Goal: Contribute content: Add original content to the website for others to see

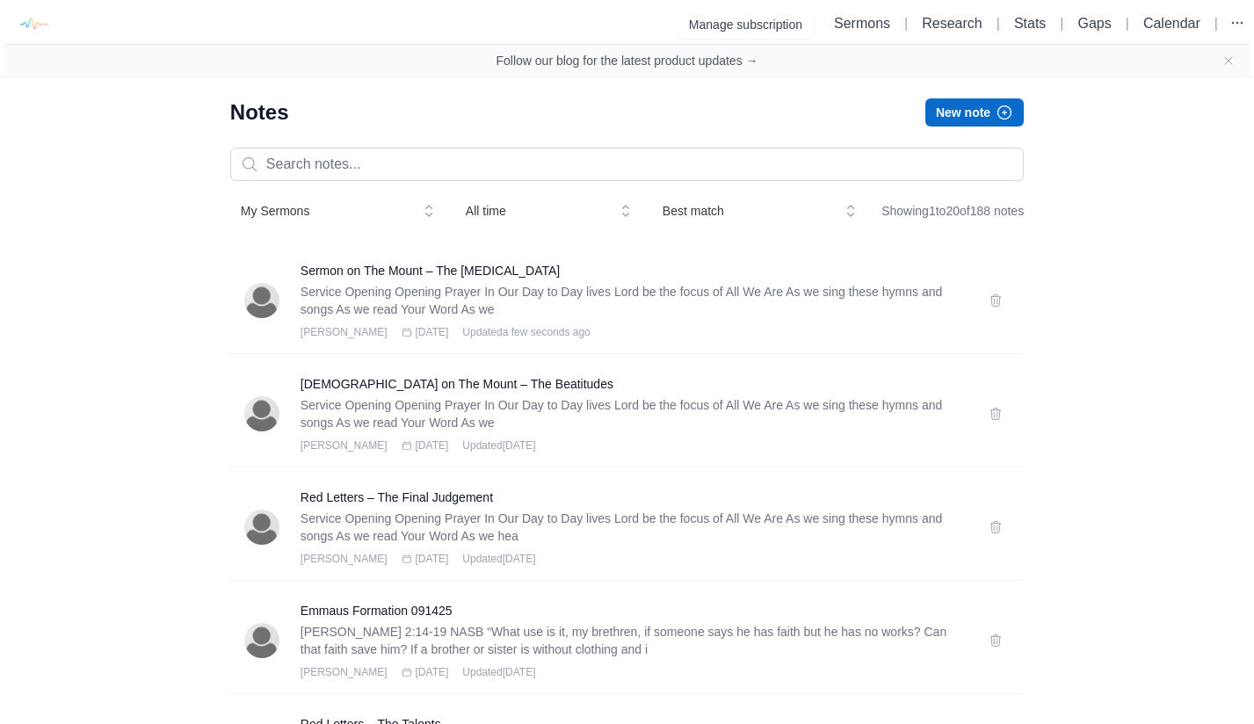
click at [980, 114] on button "New note" at bounding box center [975, 112] width 98 height 28
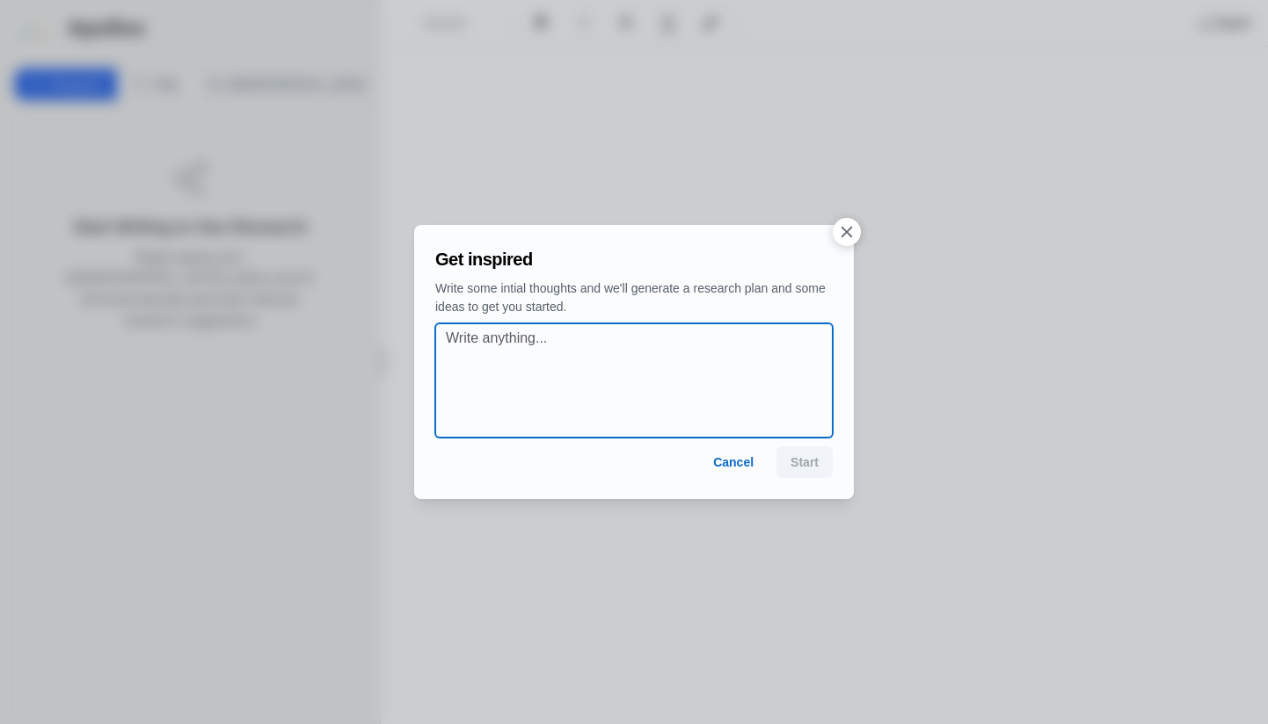
click at [666, 393] on textarea at bounding box center [639, 380] width 387 height 105
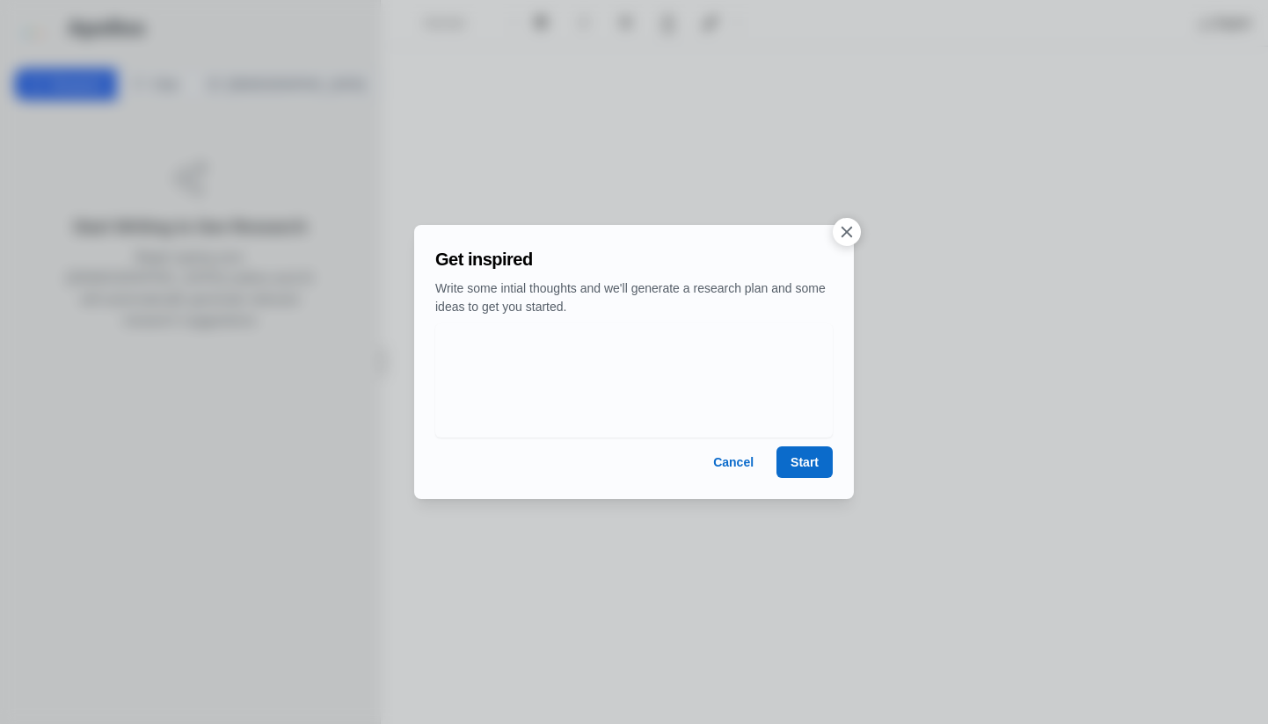
click at [802, 460] on button "Start" at bounding box center [804, 463] width 56 height 32
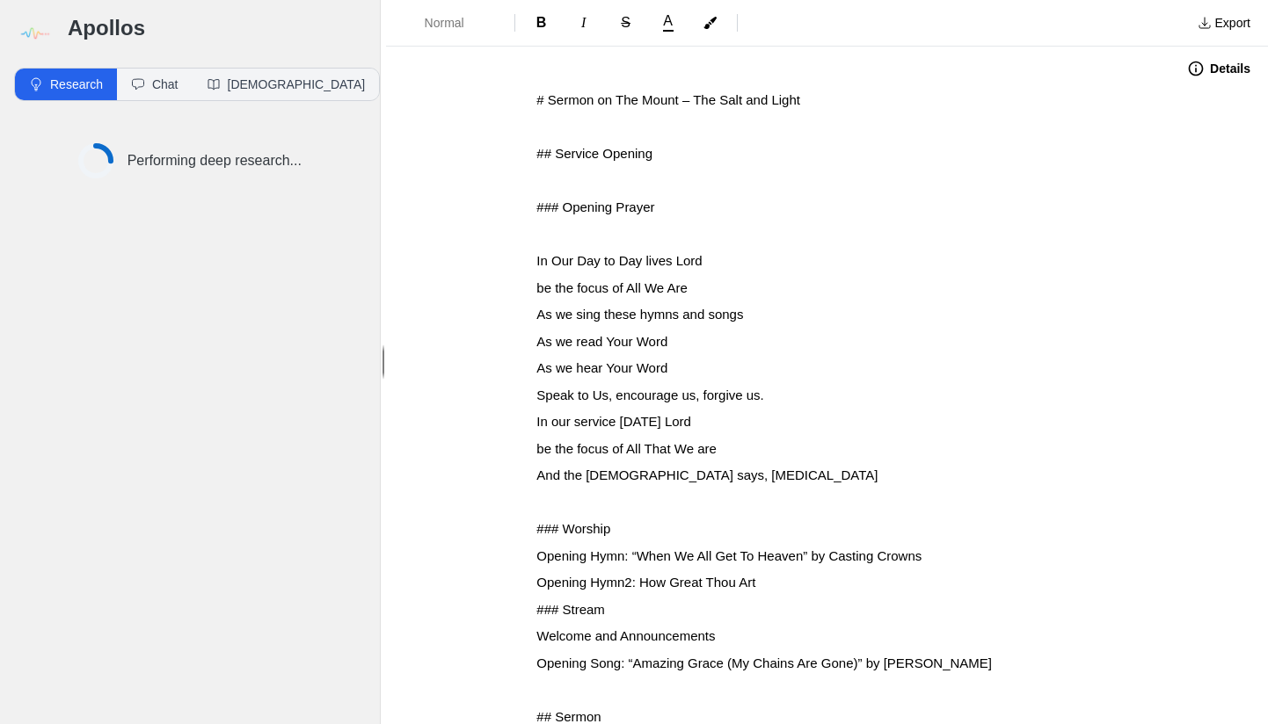
drag, startPoint x: 527, startPoint y: 99, endPoint x: 527, endPoint y: 111, distance: 11.4
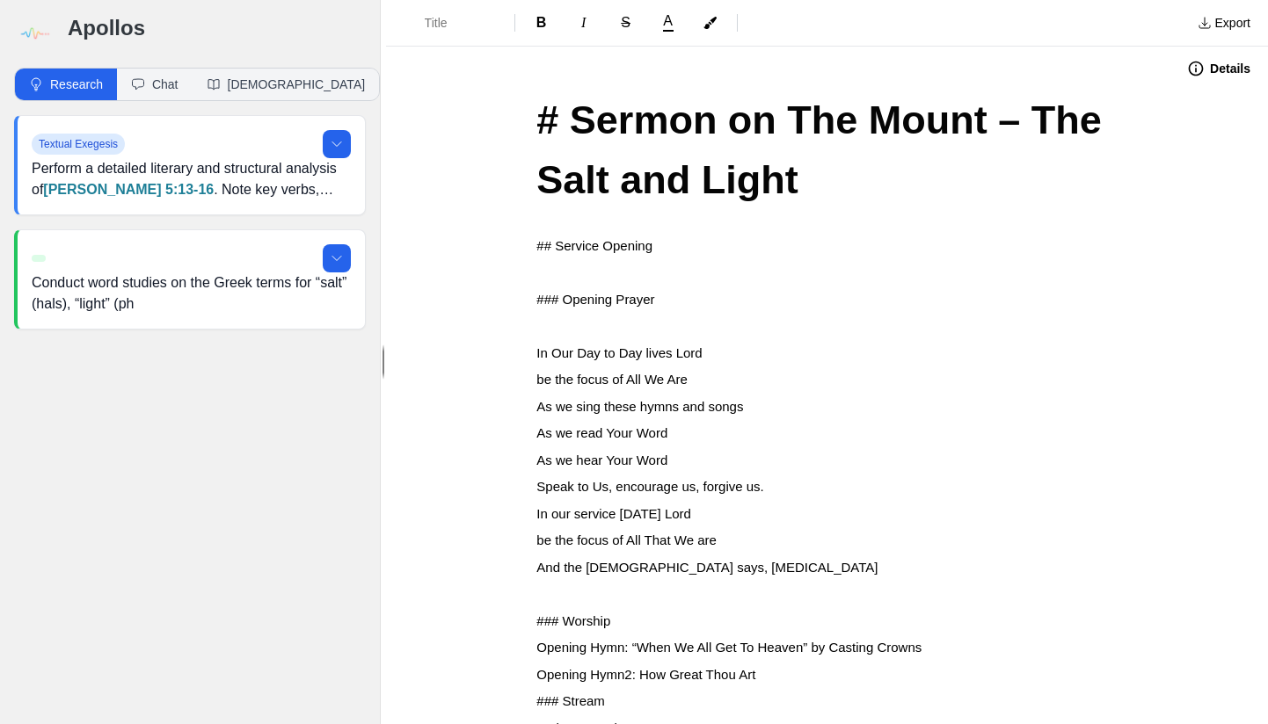
drag, startPoint x: 571, startPoint y: 120, endPoint x: 571, endPoint y: 131, distance: 10.6
click at [571, 125] on span "# Sermon on The Mount – The Salt and Light" at bounding box center [824, 150] width 576 height 105
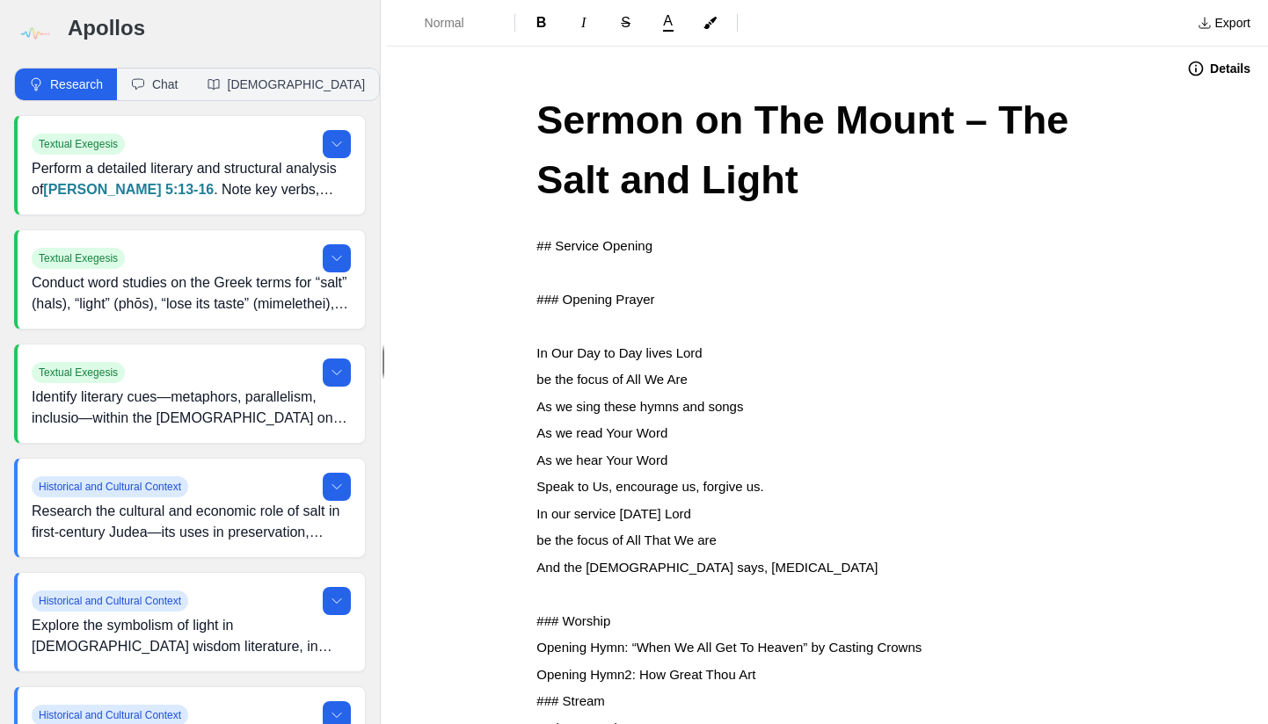
click at [536, 244] on span "## Service Opening" at bounding box center [594, 245] width 116 height 15
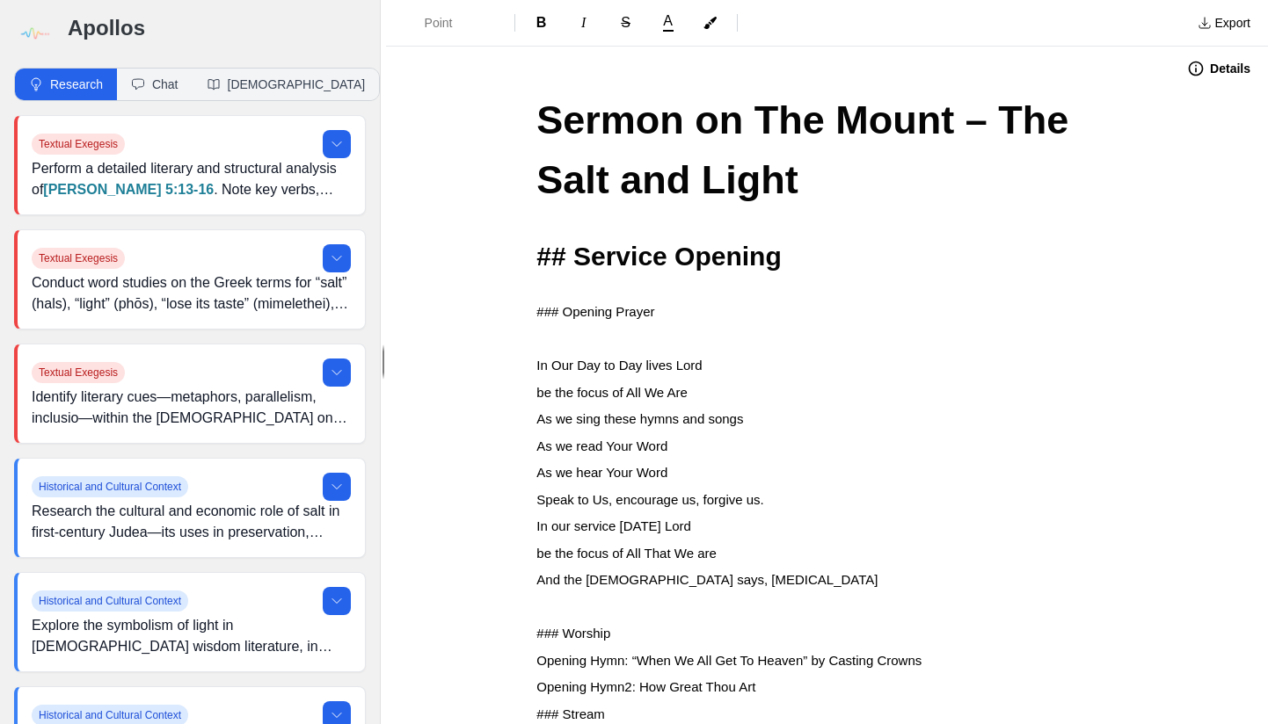
click at [578, 255] on span "## Service Opening" at bounding box center [658, 256] width 244 height 29
drag, startPoint x: 528, startPoint y: 308, endPoint x: 528, endPoint y: 320, distance: 12.3
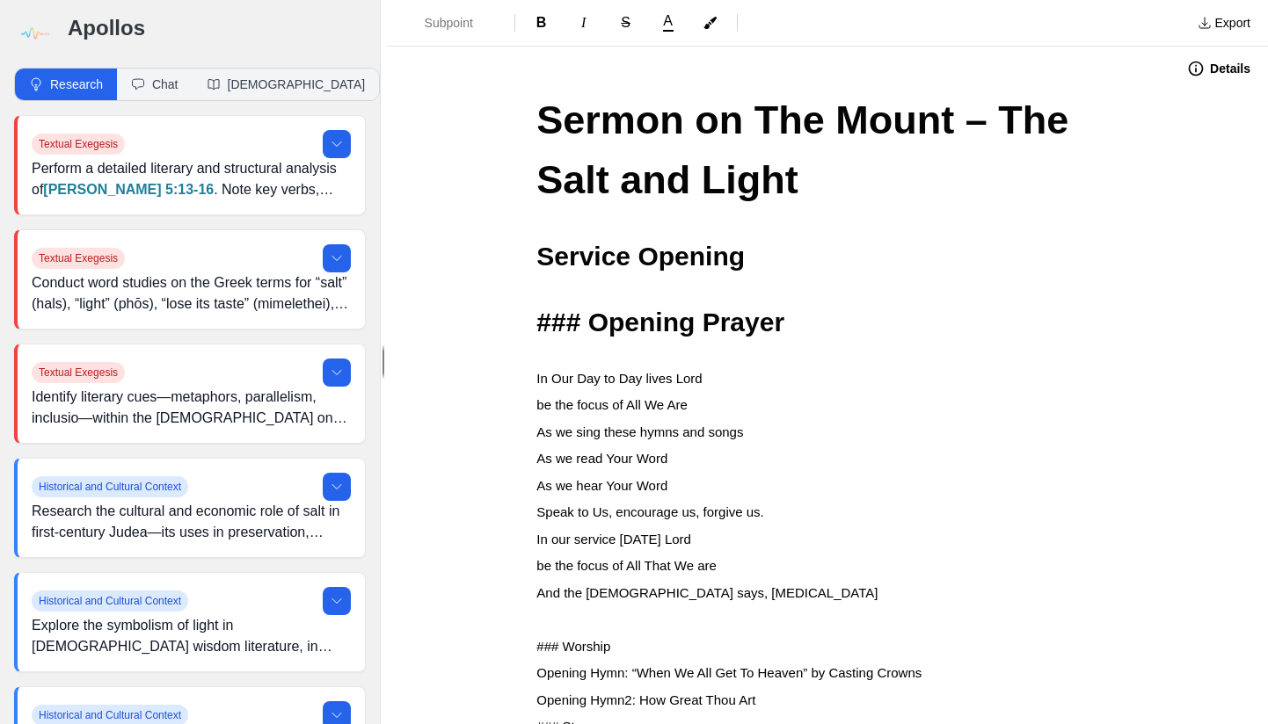
click at [591, 322] on span "### Opening Prayer" at bounding box center [660, 322] width 248 height 29
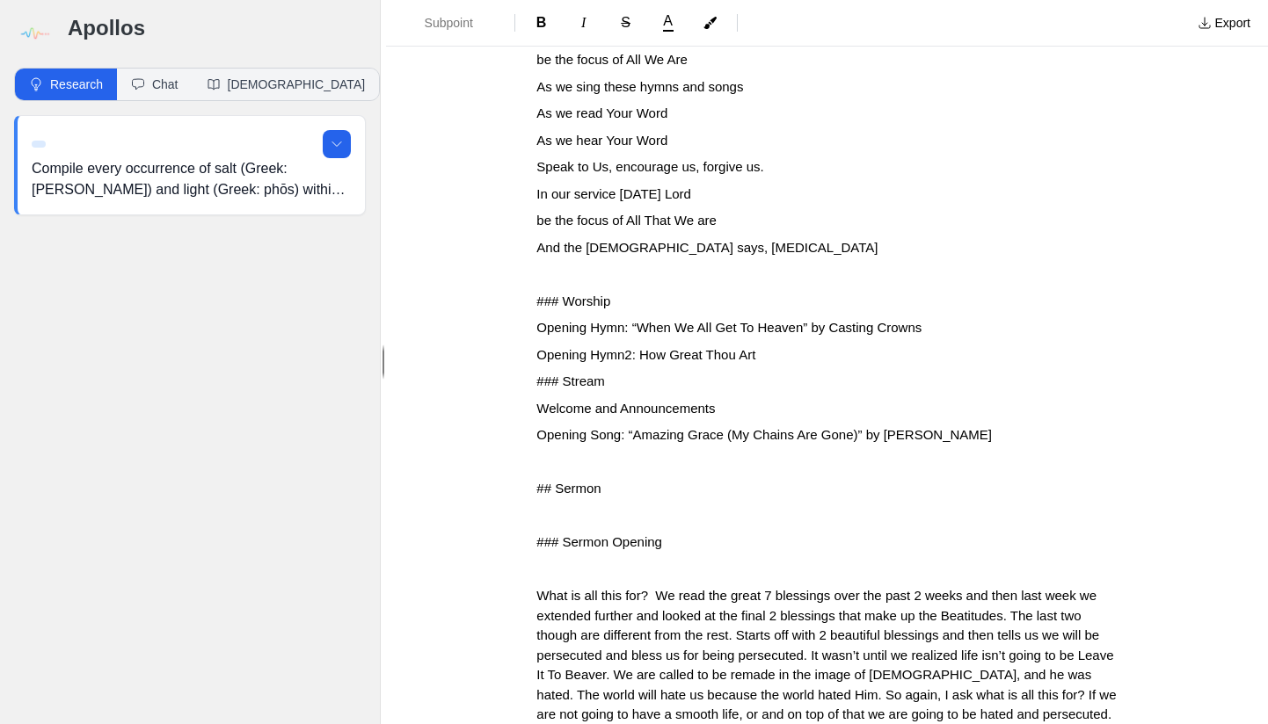
scroll to position [353, 0]
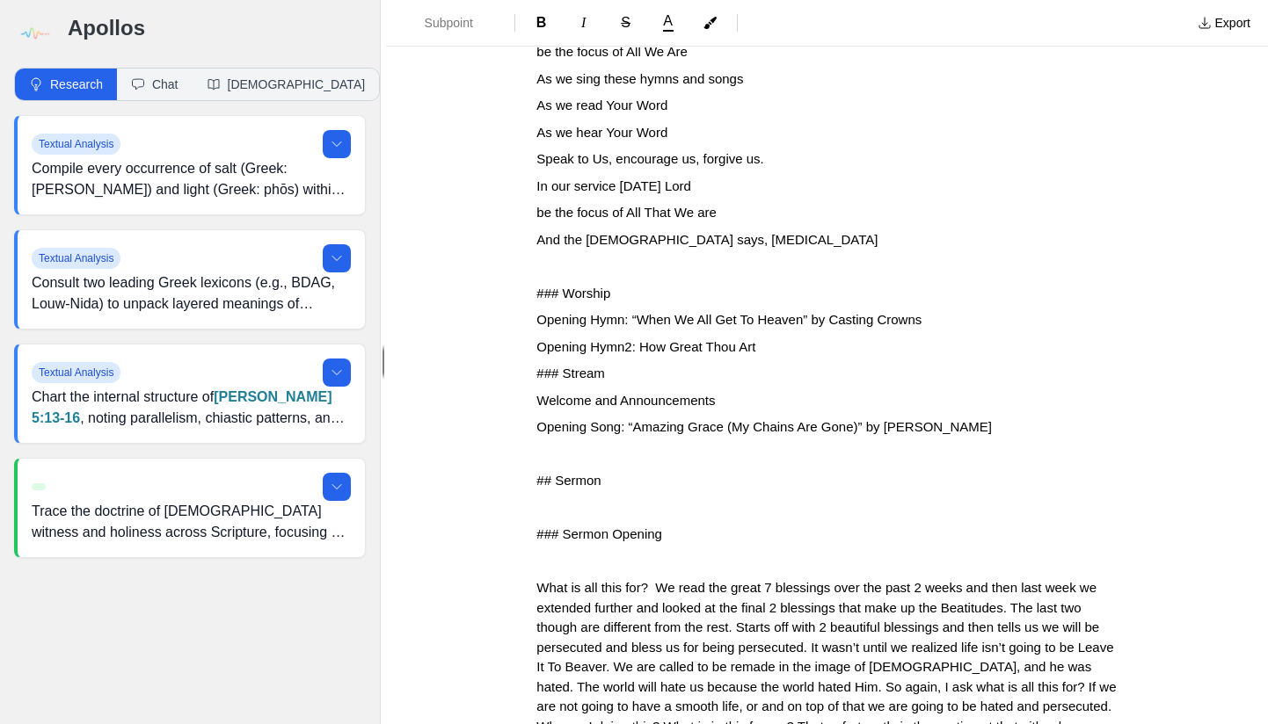
drag, startPoint x: 527, startPoint y: 283, endPoint x: 527, endPoint y: 331, distance: 48.3
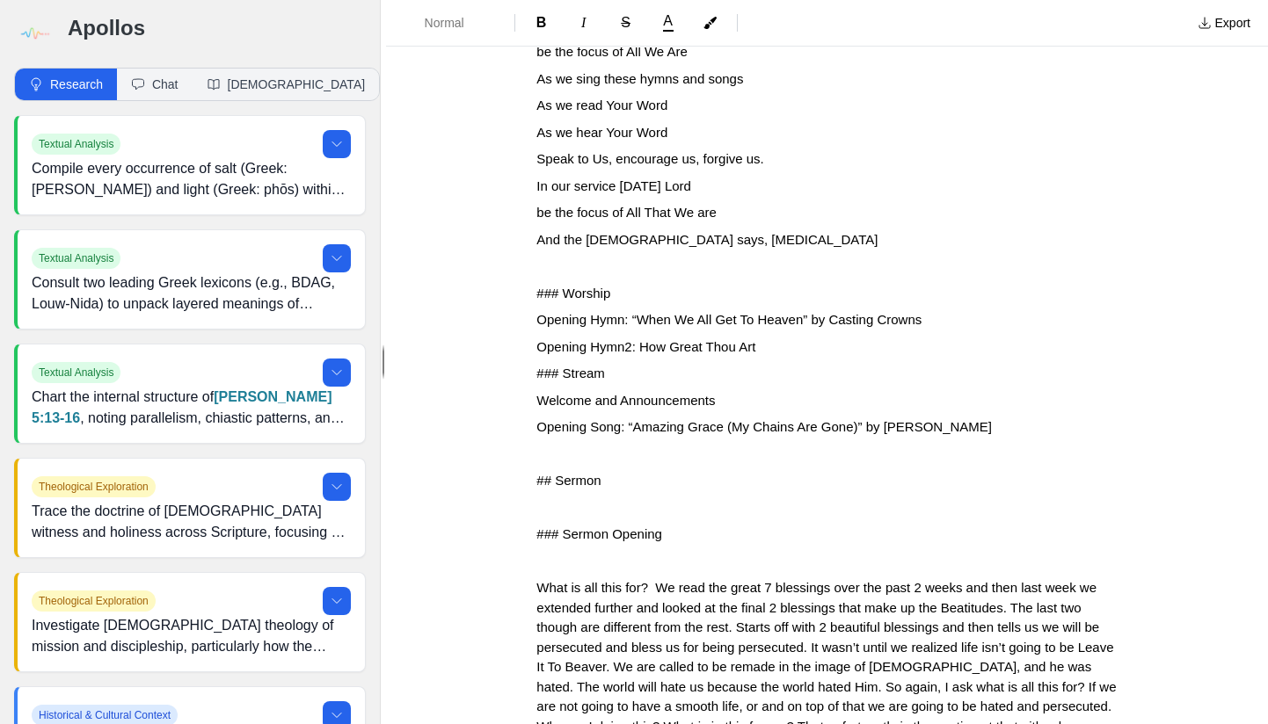
click at [536, 286] on span "### Worship" at bounding box center [573, 293] width 74 height 15
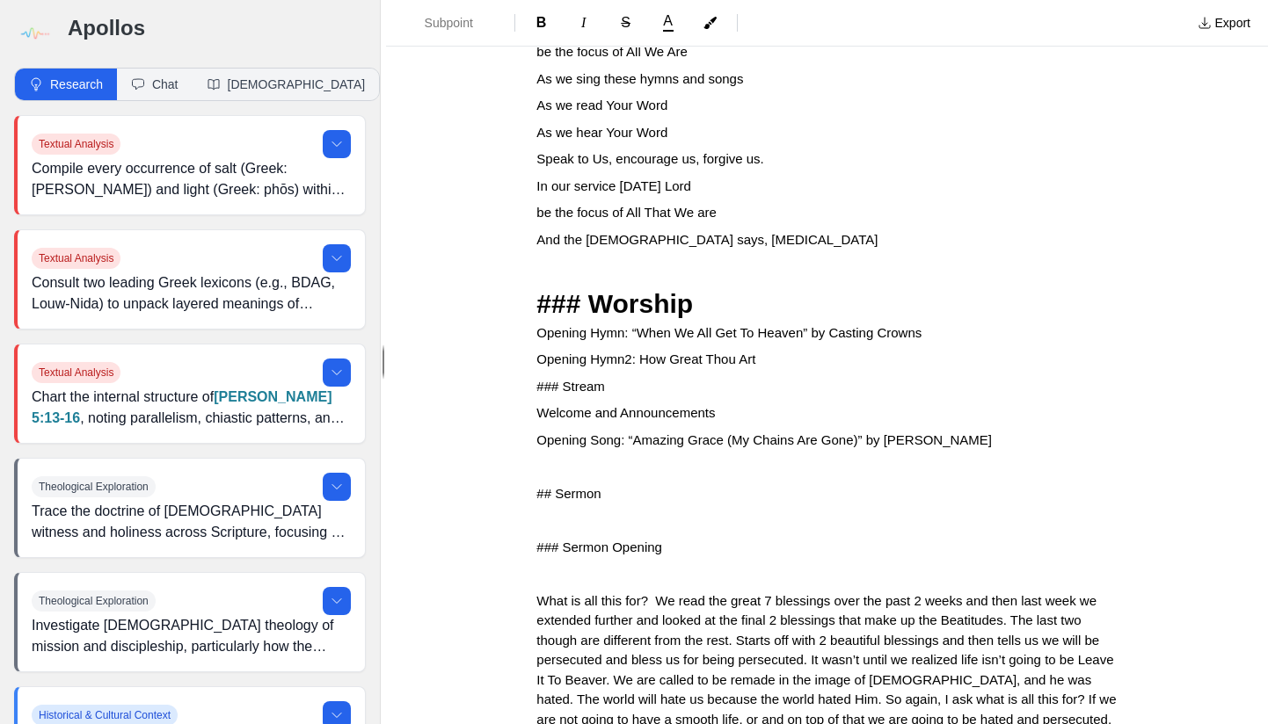
click at [594, 291] on span "### Worship" at bounding box center [614, 303] width 156 height 29
click at [536, 382] on span "### Stream" at bounding box center [570, 386] width 69 height 15
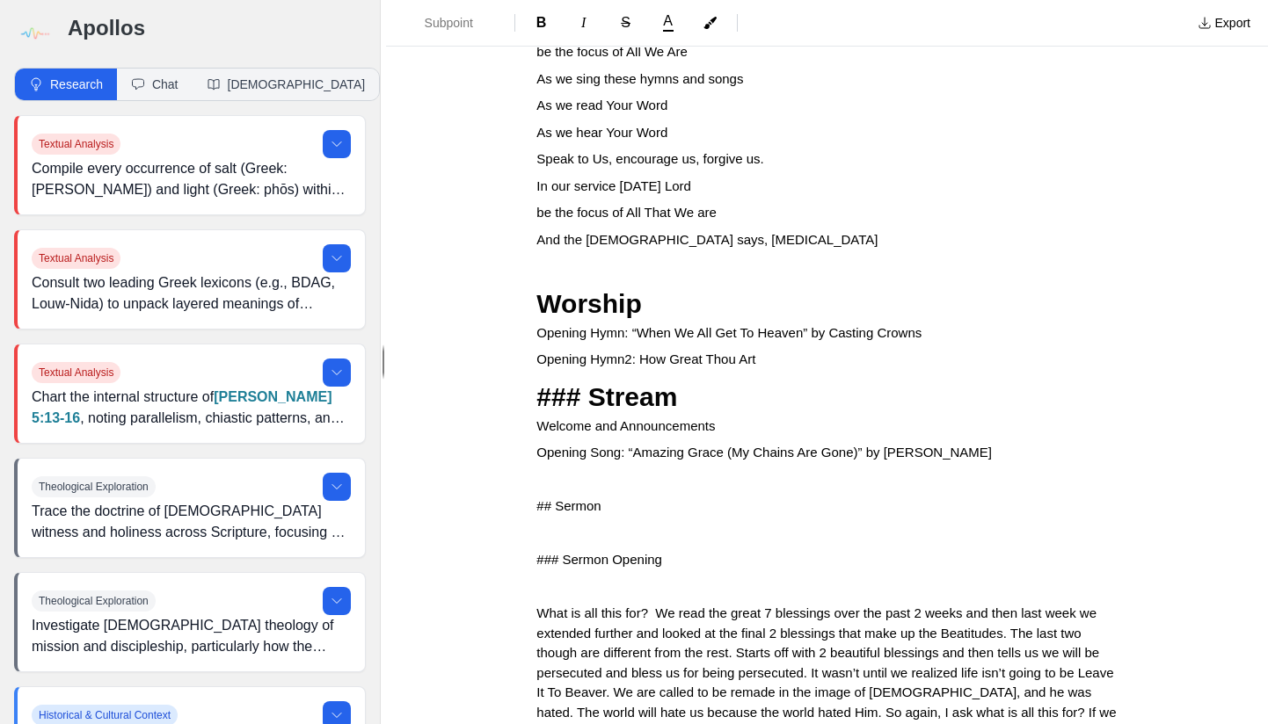
drag, startPoint x: 592, startPoint y: 389, endPoint x: 592, endPoint y: 414, distance: 25.5
click at [592, 389] on span "### Stream" at bounding box center [606, 396] width 141 height 29
drag, startPoint x: 529, startPoint y: 498, endPoint x: 529, endPoint y: 512, distance: 13.2
click at [536, 501] on span "## Sermon" at bounding box center [568, 505] width 64 height 15
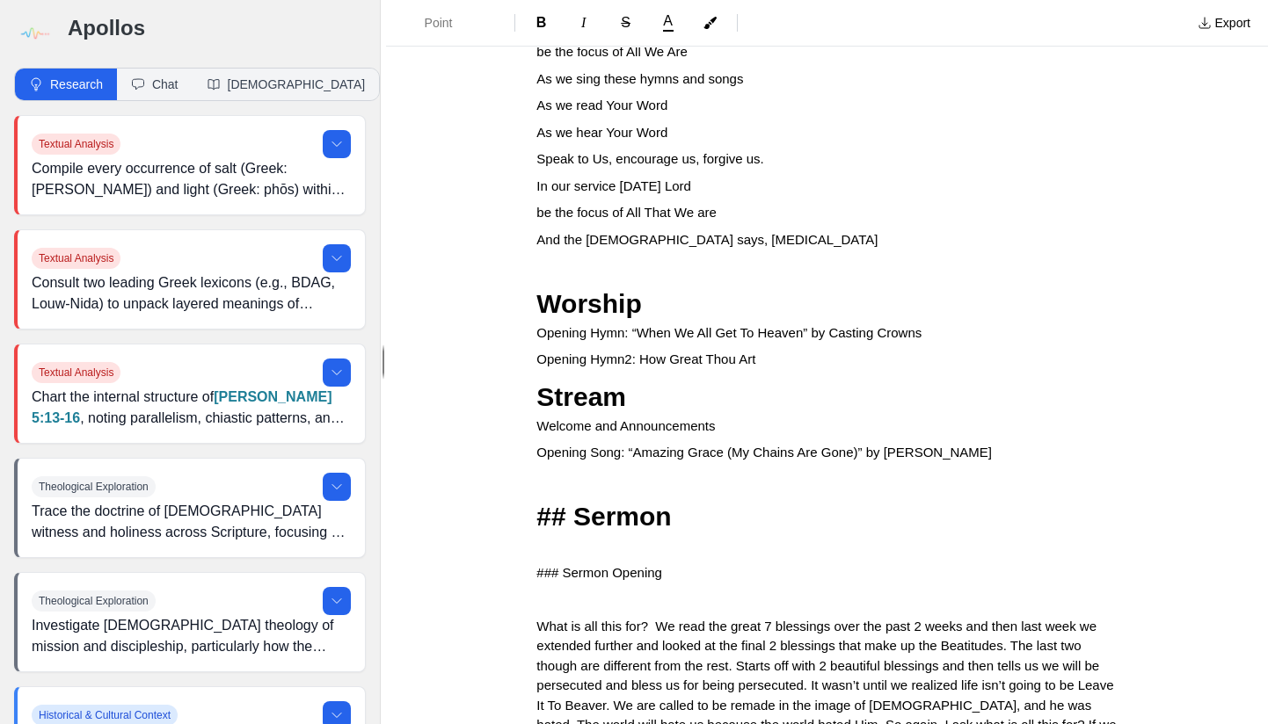
click at [576, 504] on span "## Sermon" at bounding box center [603, 516] width 134 height 29
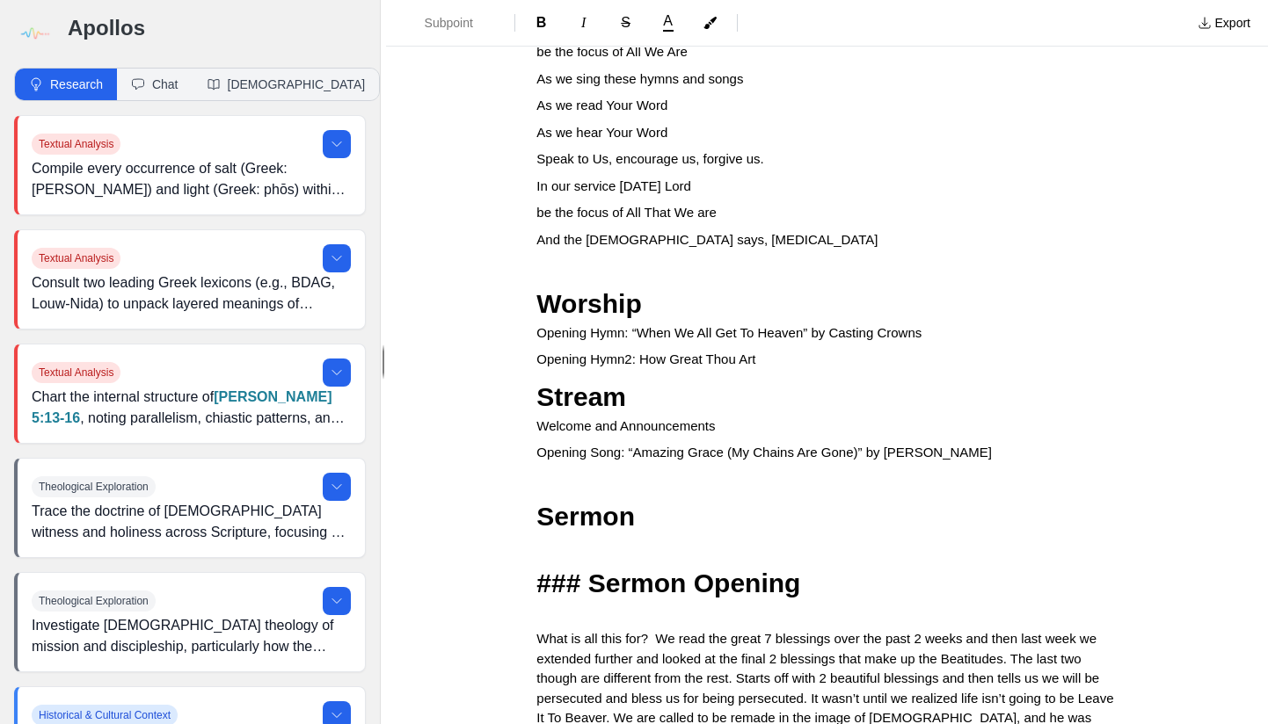
click at [590, 572] on span "### Sermon Opening" at bounding box center [668, 583] width 264 height 29
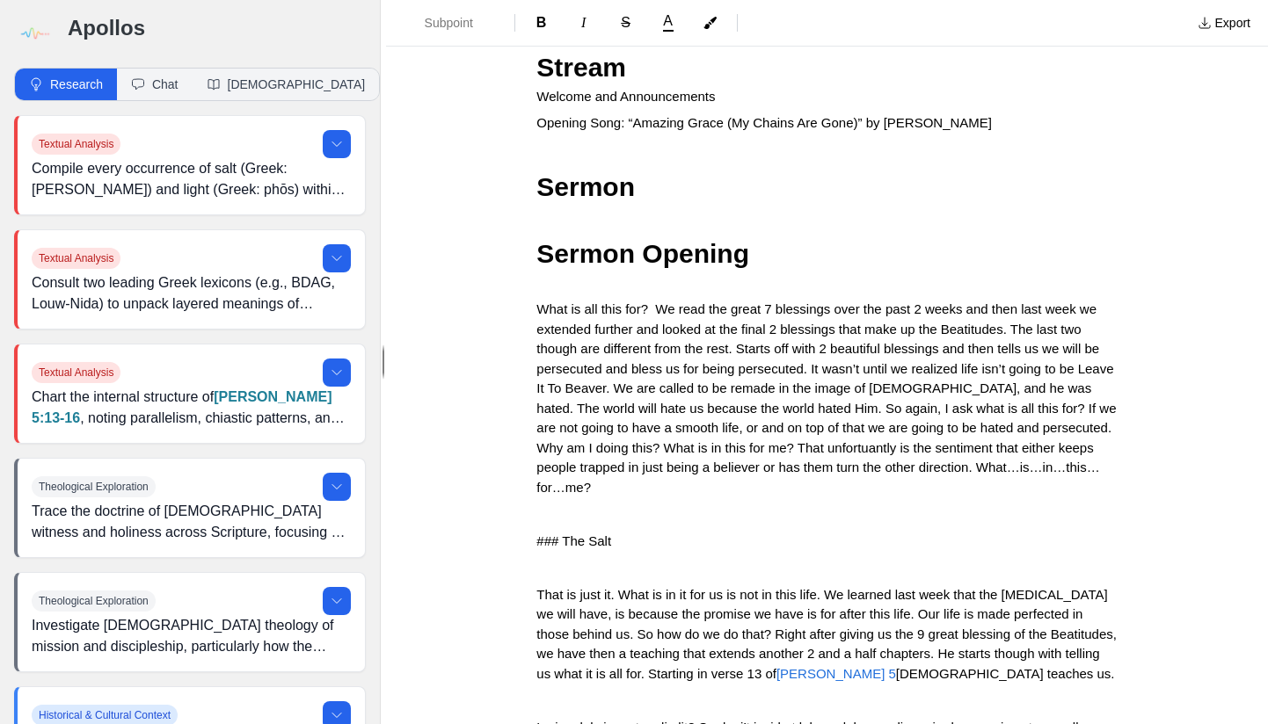
scroll to position [711, 0]
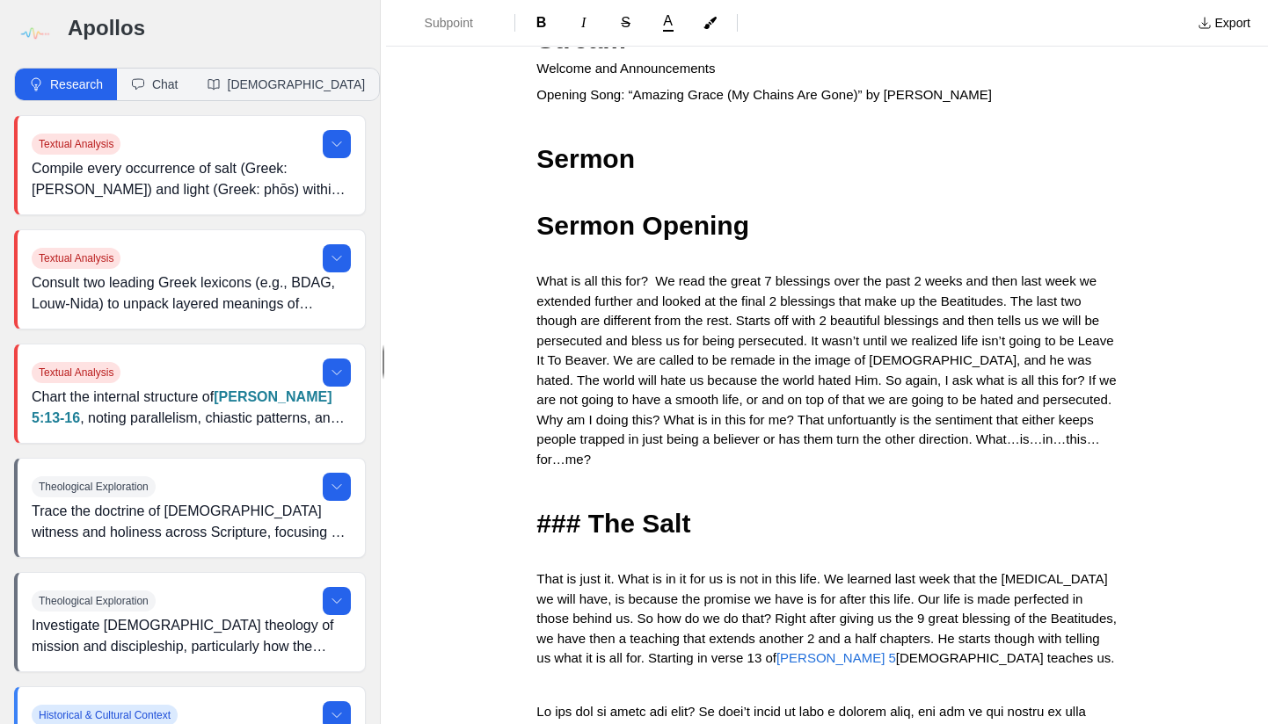
click at [592, 510] on span "### The Salt" at bounding box center [613, 523] width 154 height 29
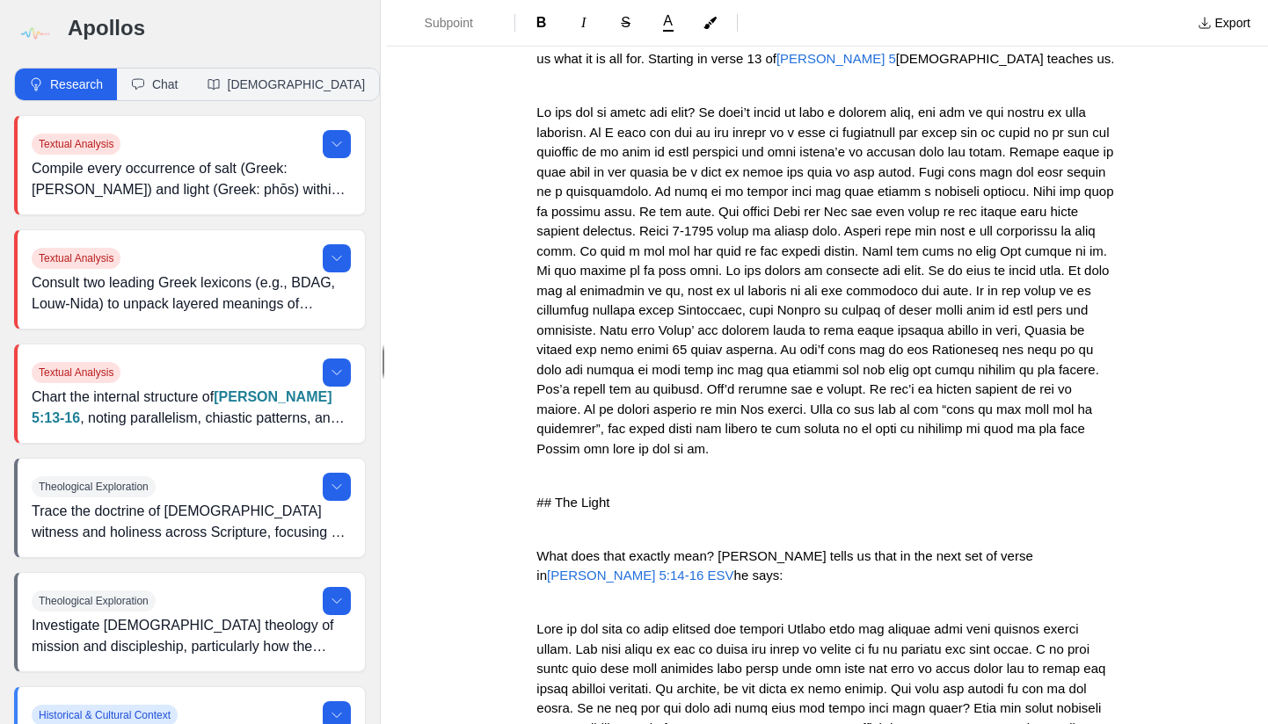
scroll to position [1314, 0]
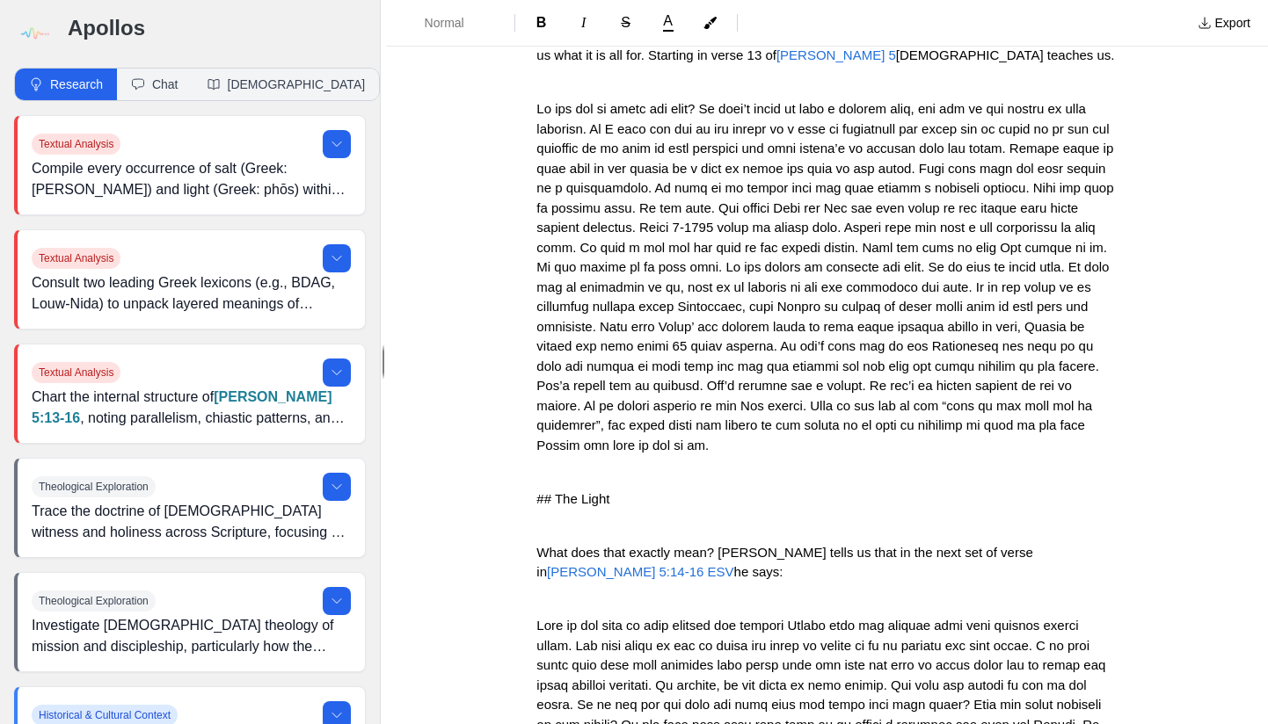
drag, startPoint x: 529, startPoint y: 472, endPoint x: 529, endPoint y: 500, distance: 28.1
click at [536, 491] on span "## The Light" at bounding box center [572, 498] width 73 height 15
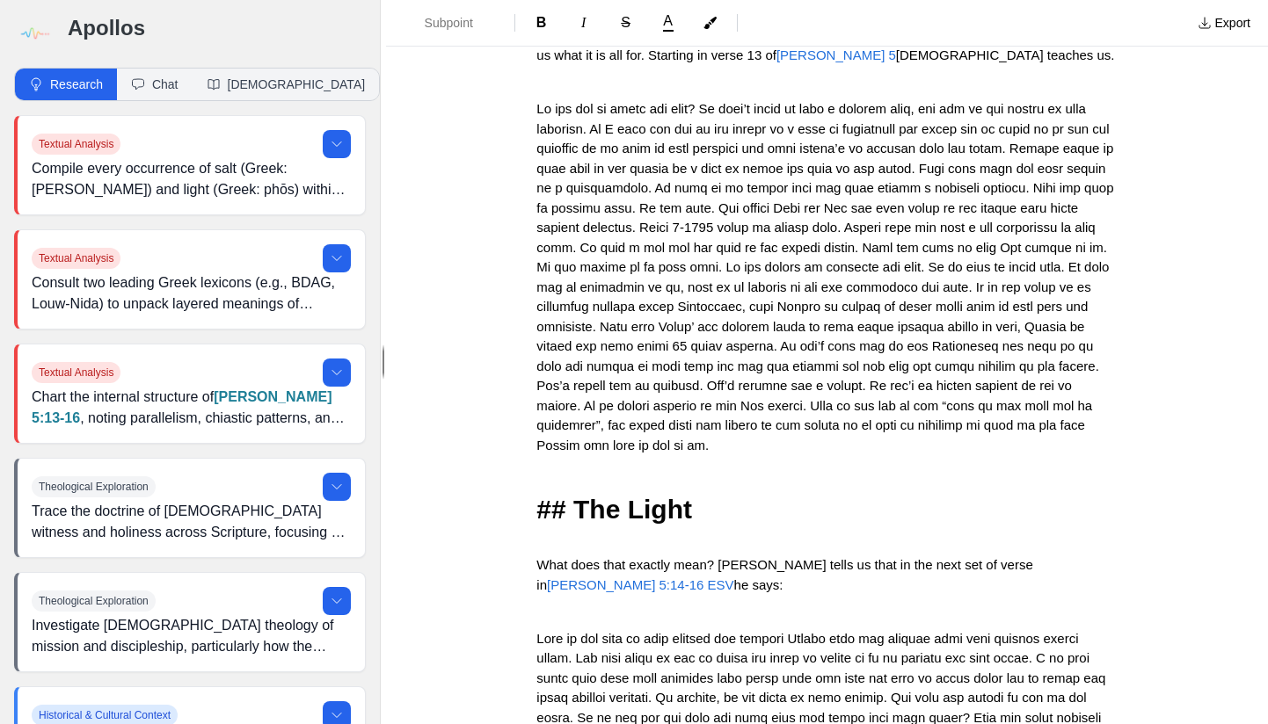
click at [578, 495] on span "## The Light" at bounding box center [614, 509] width 156 height 29
click at [575, 495] on span "## The Light" at bounding box center [614, 509] width 156 height 29
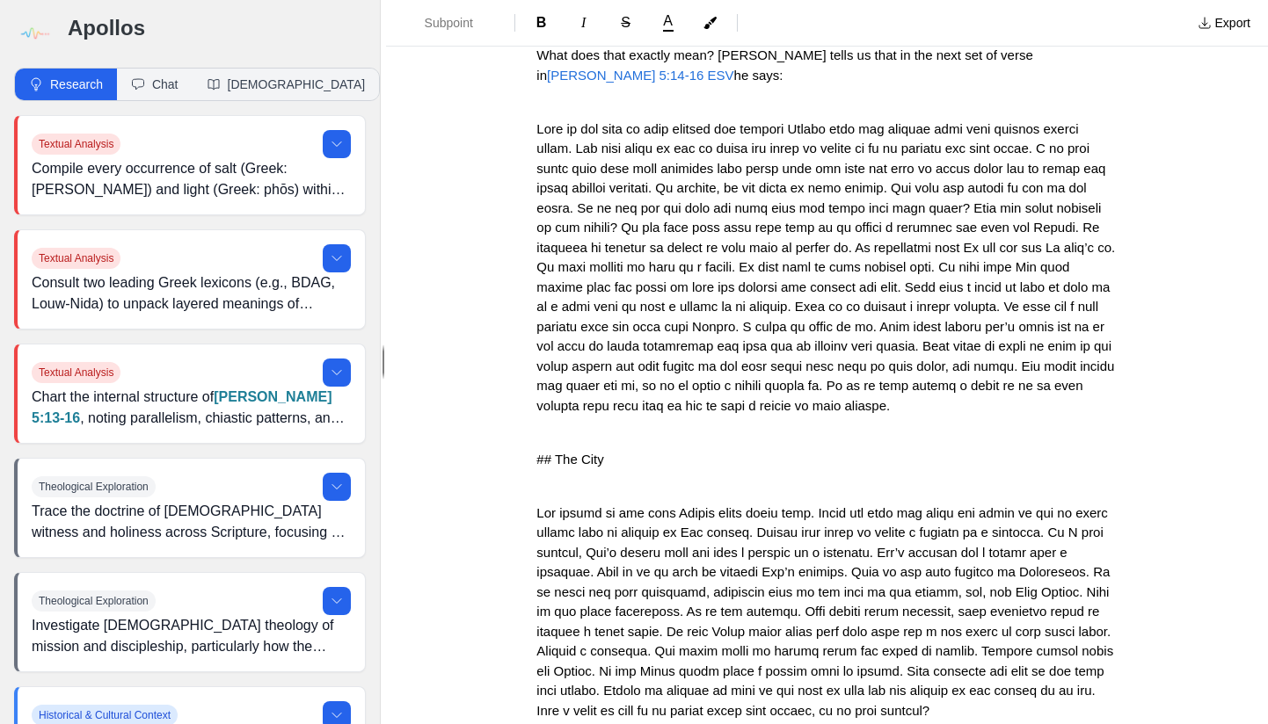
scroll to position [1873, 0]
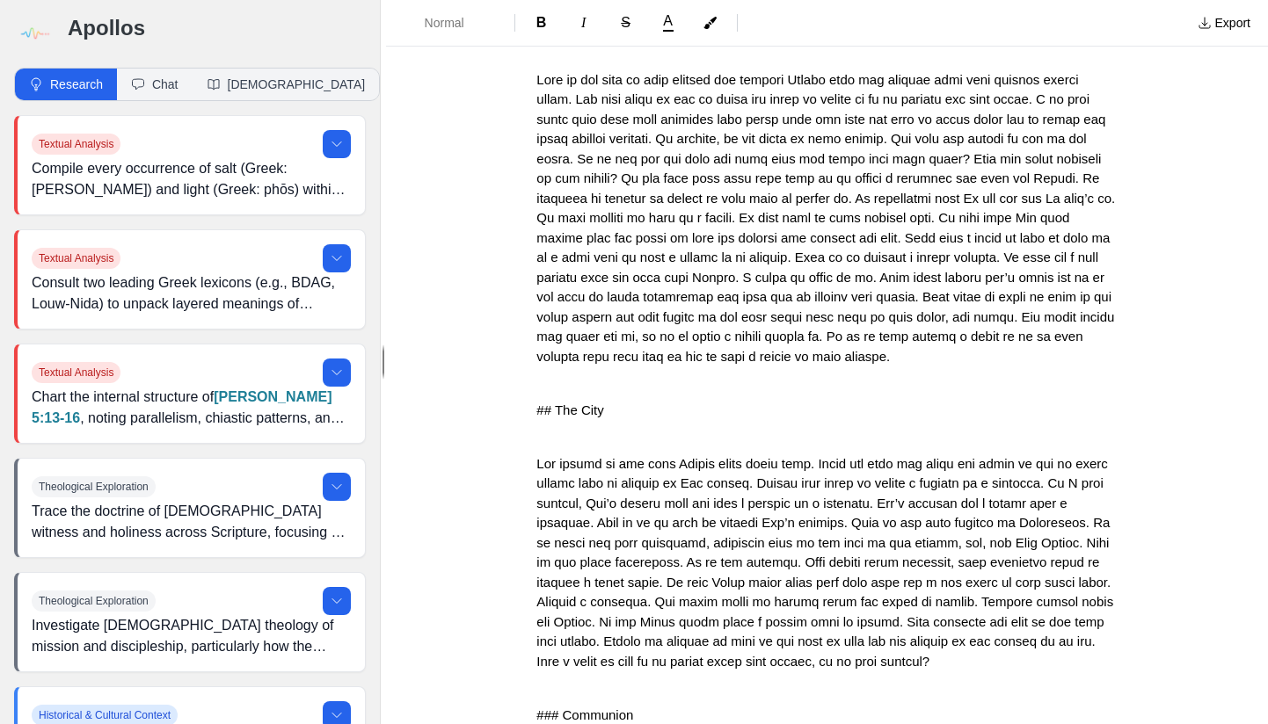
drag, startPoint x: 526, startPoint y: 396, endPoint x: 526, endPoint y: 412, distance: 15.8
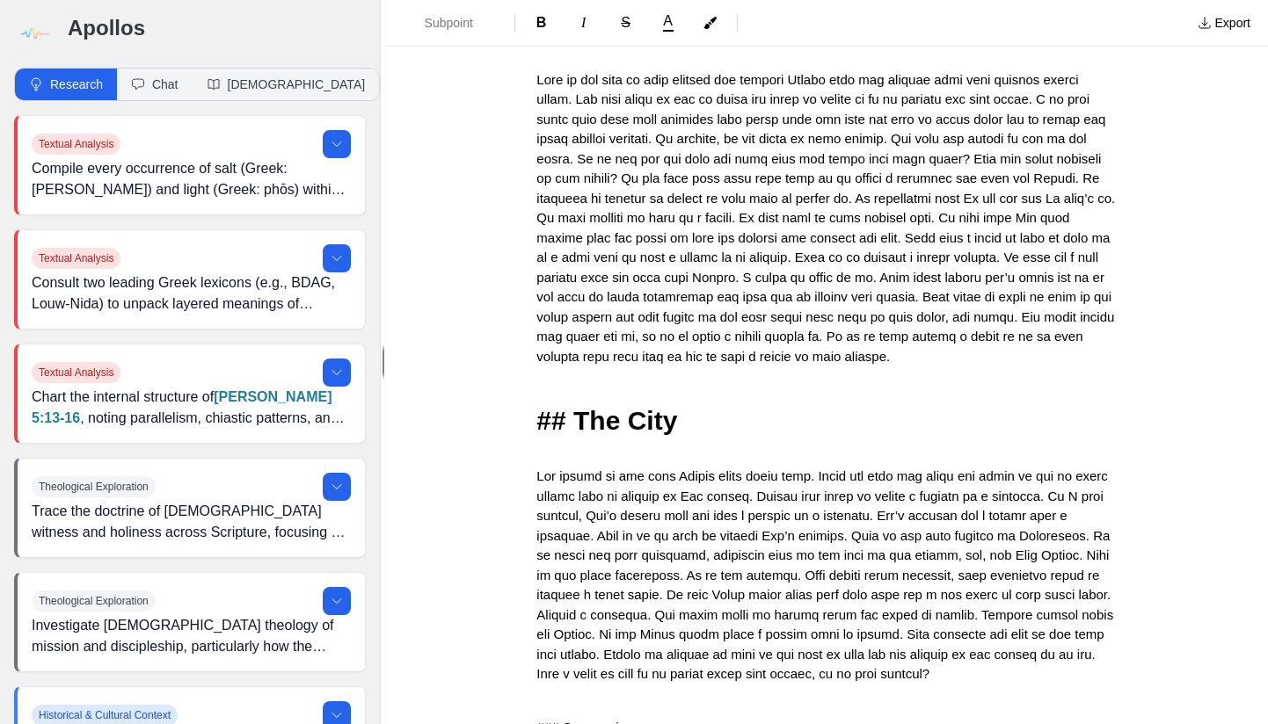
click at [571, 406] on span "## The City" at bounding box center [606, 420] width 141 height 29
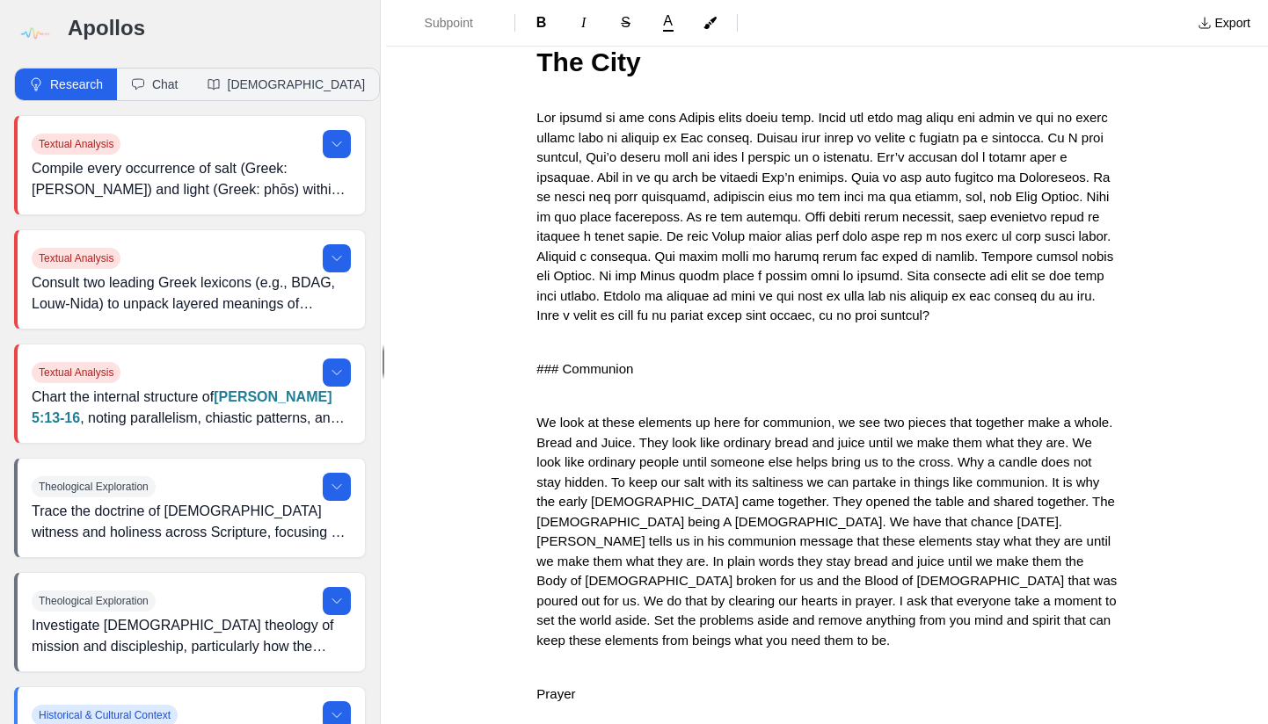
scroll to position [2252, 0]
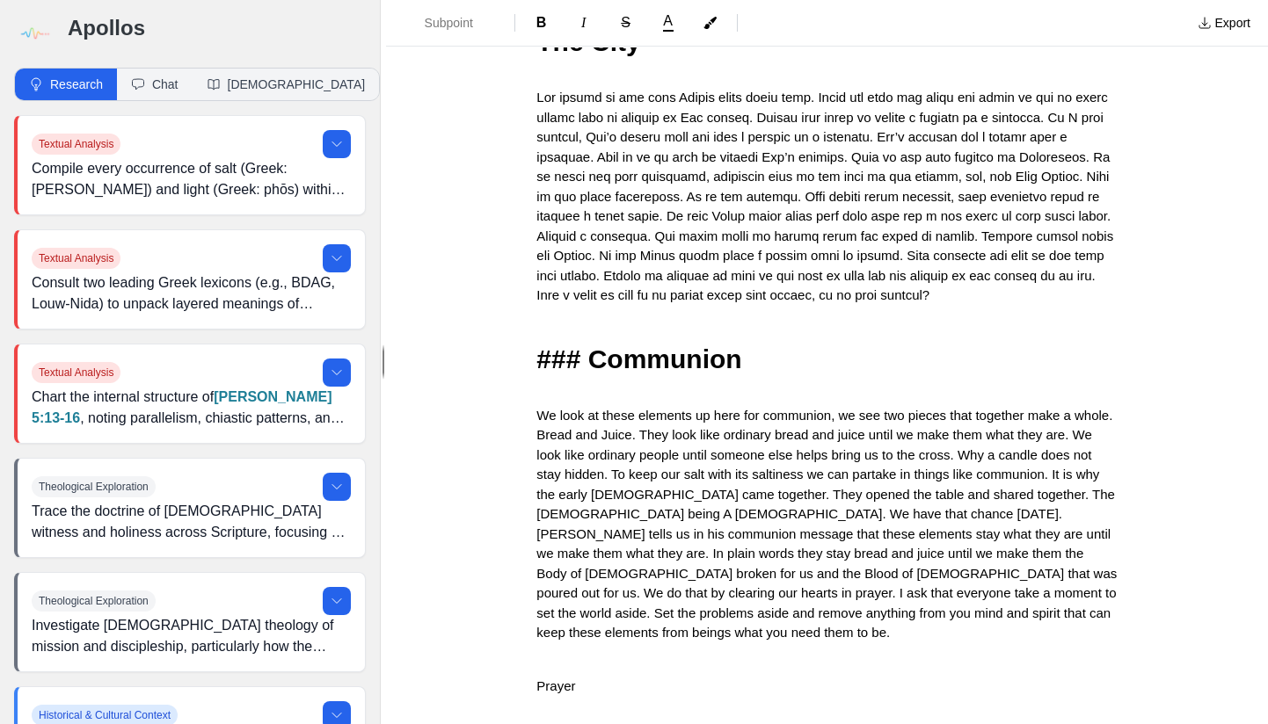
click at [594, 361] on span "### Communion" at bounding box center [638, 359] width 205 height 29
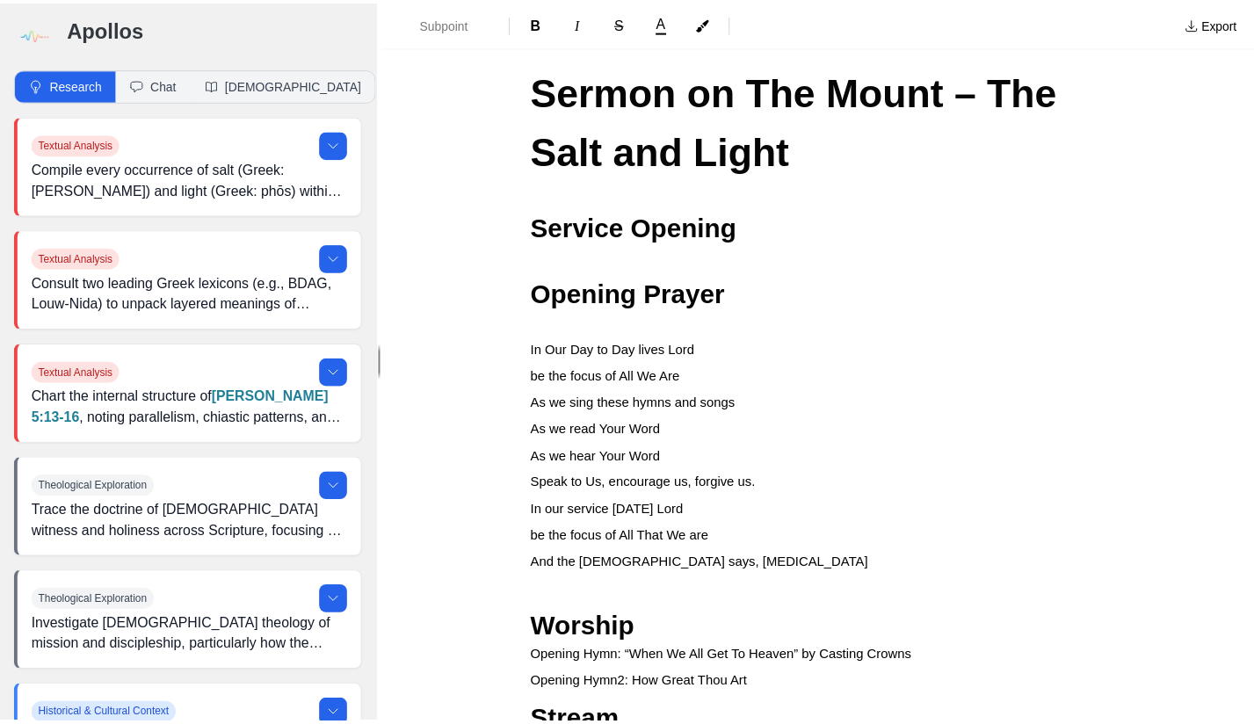
scroll to position [0, 0]
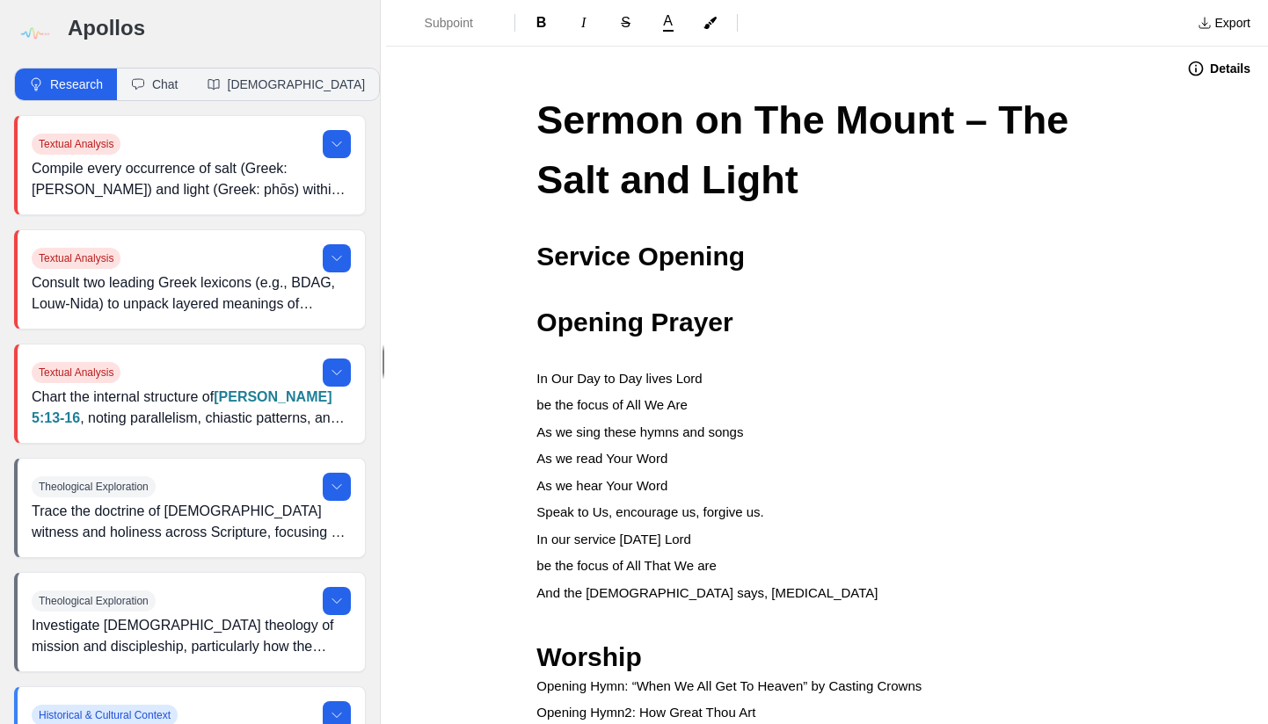
click at [1209, 72] on button "Details" at bounding box center [1218, 69] width 84 height 28
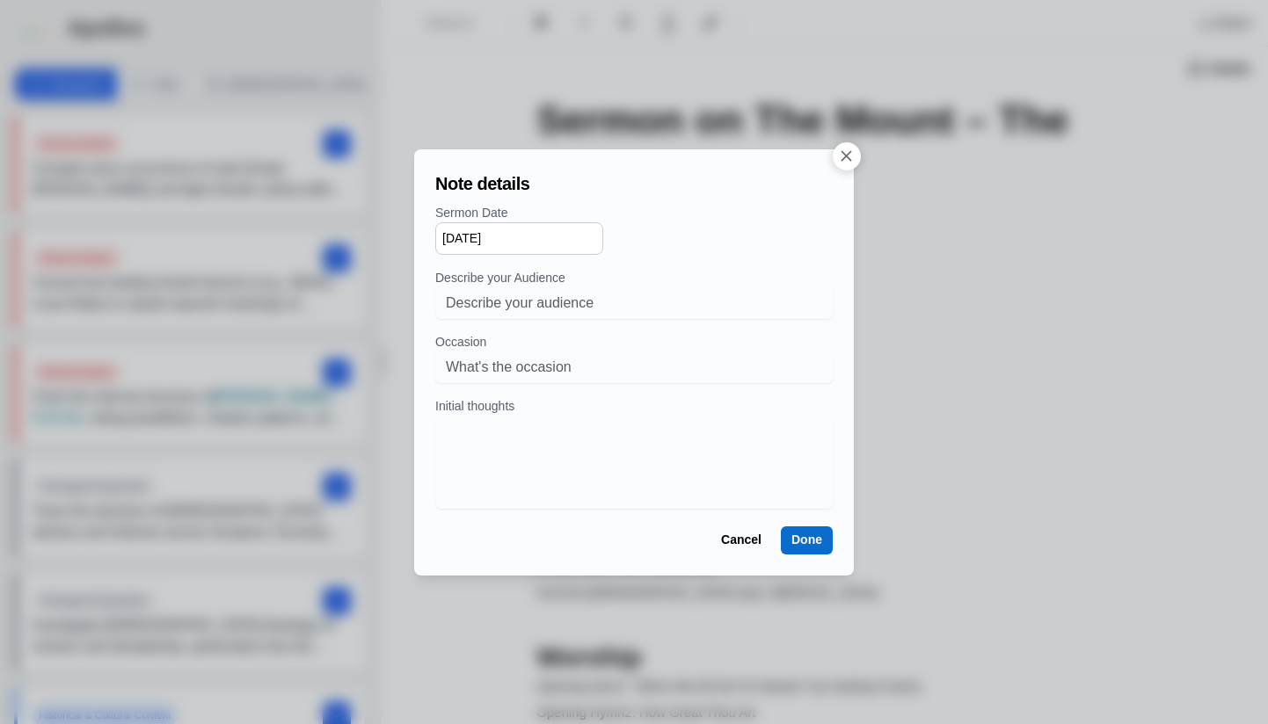
click at [810, 547] on button "Done" at bounding box center [807, 541] width 52 height 28
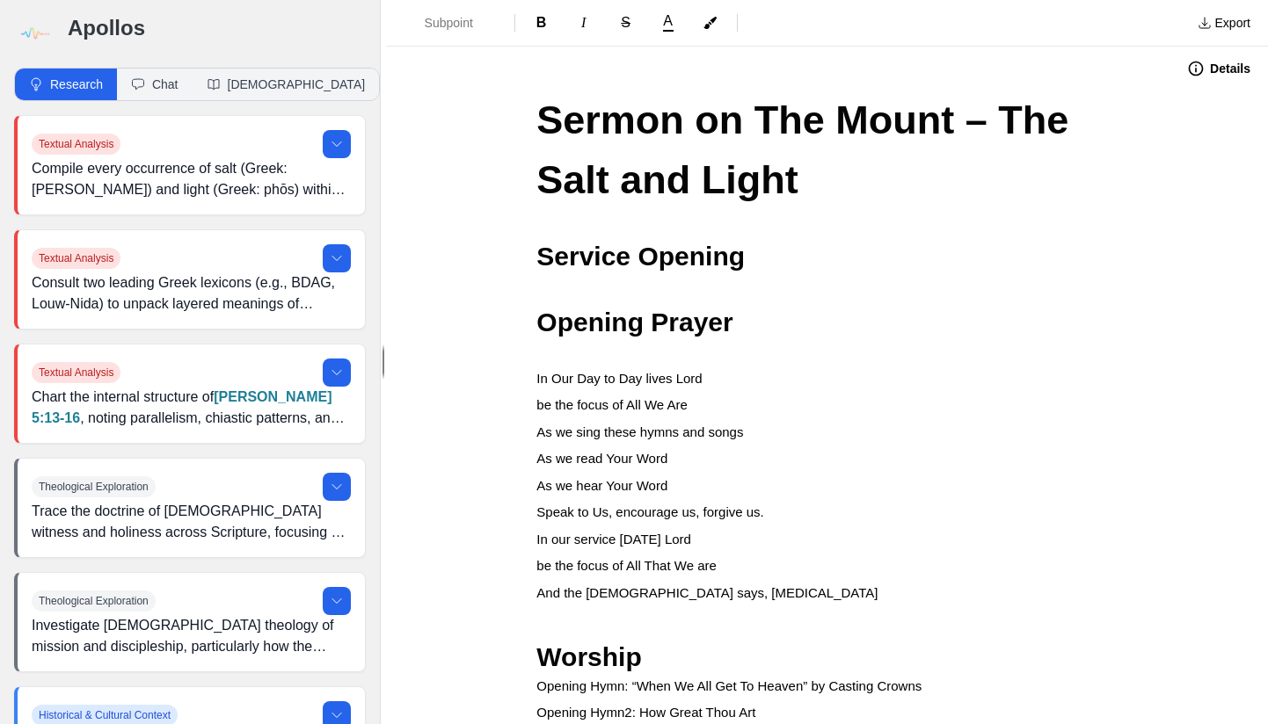
click at [38, 33] on img at bounding box center [34, 34] width 40 height 40
